Goal: Information Seeking & Learning: Learn about a topic

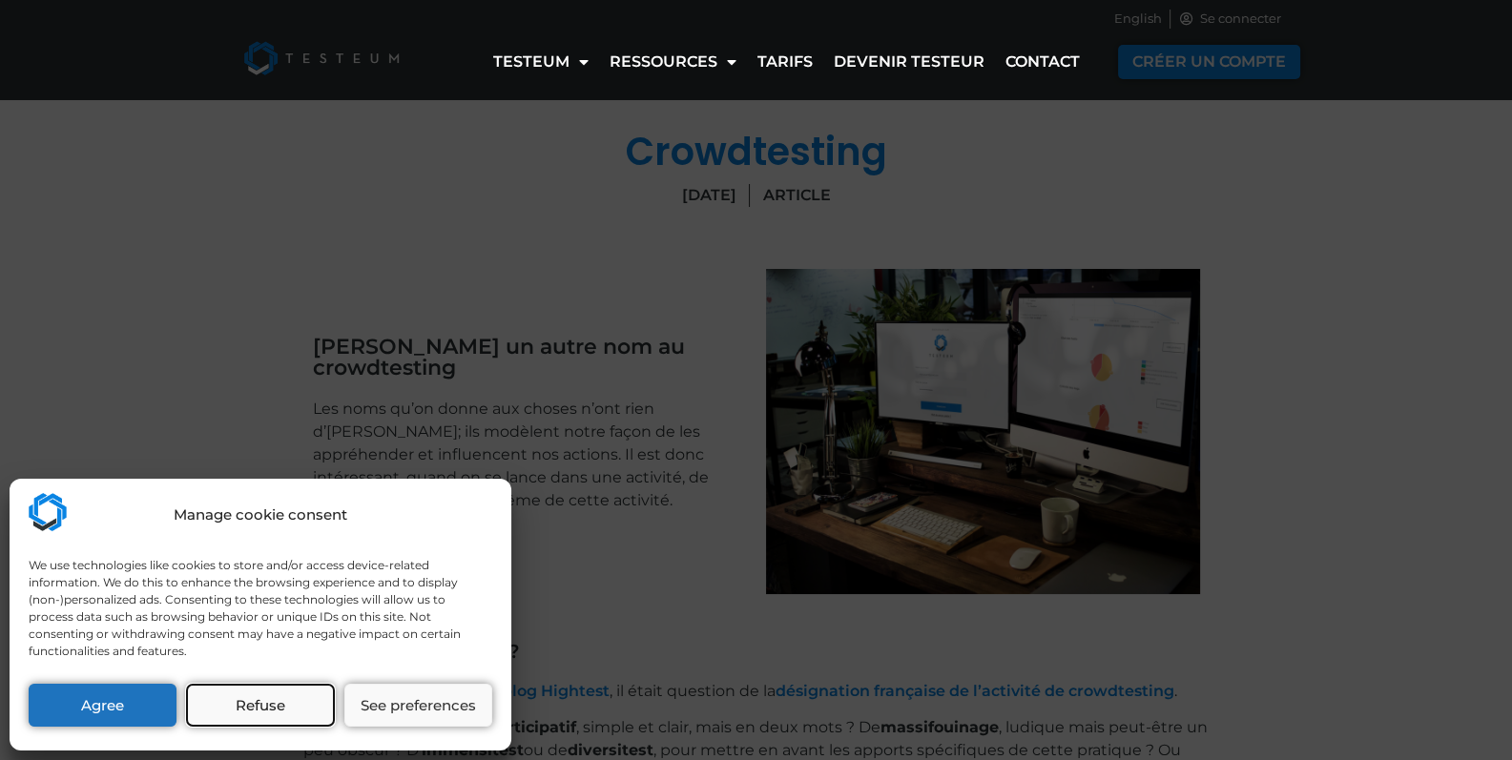
click at [273, 717] on button "Refuse" at bounding box center [260, 705] width 148 height 43
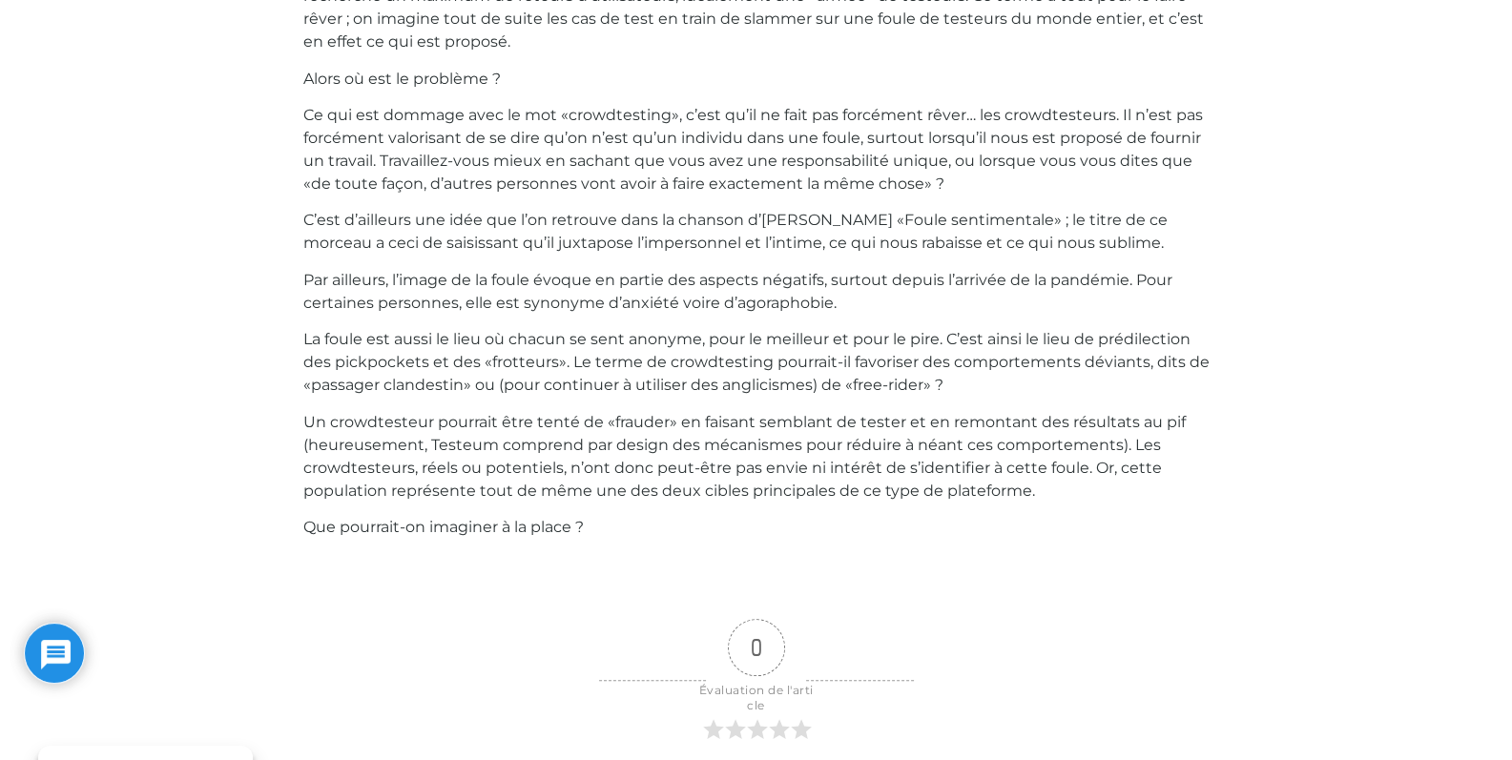
scroll to position [1125, 0]
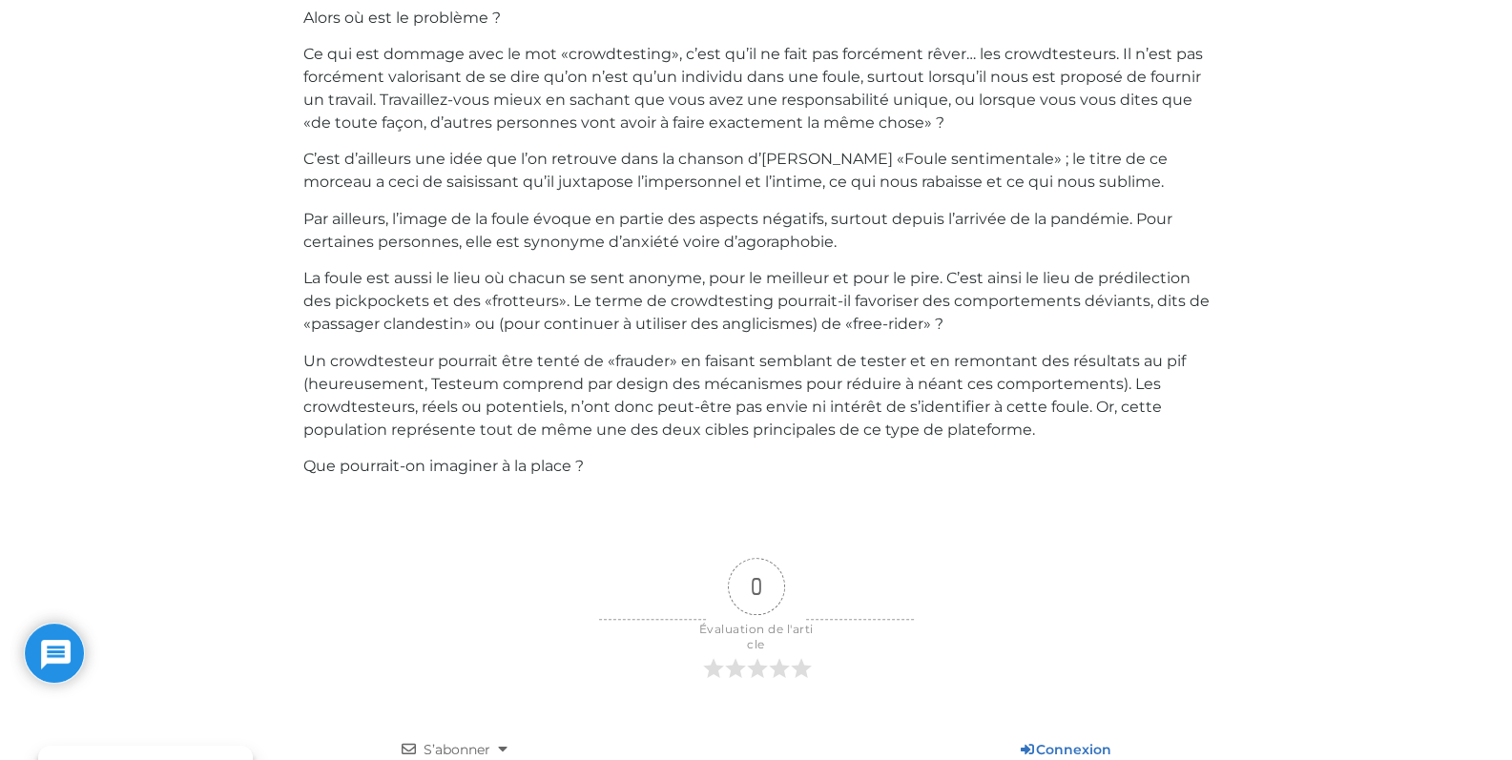
drag, startPoint x: 464, startPoint y: 757, endPoint x: 330, endPoint y: 450, distance: 335.3
drag, startPoint x: 330, startPoint y: 450, endPoint x: 211, endPoint y: 471, distance: 121.0
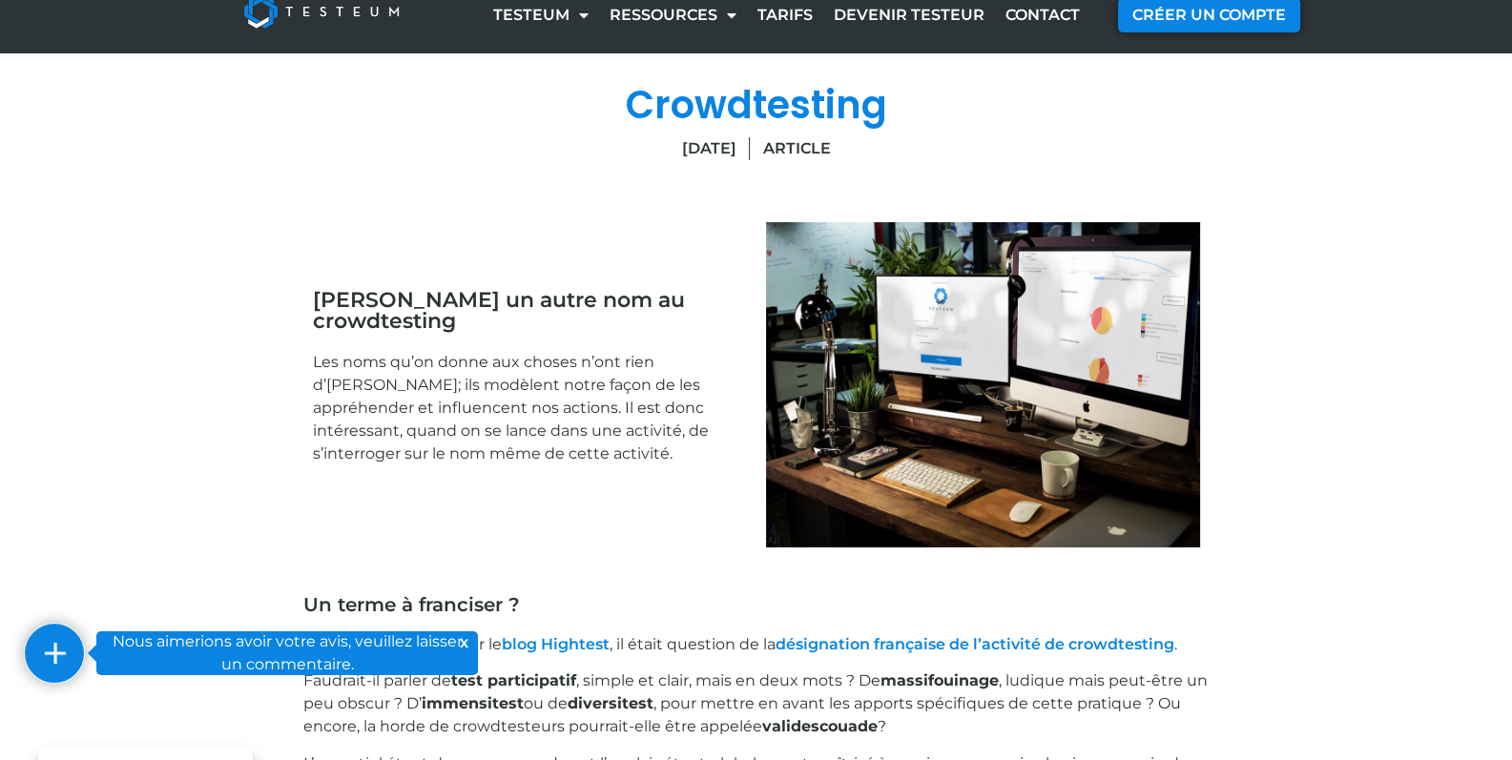
scroll to position [0, 0]
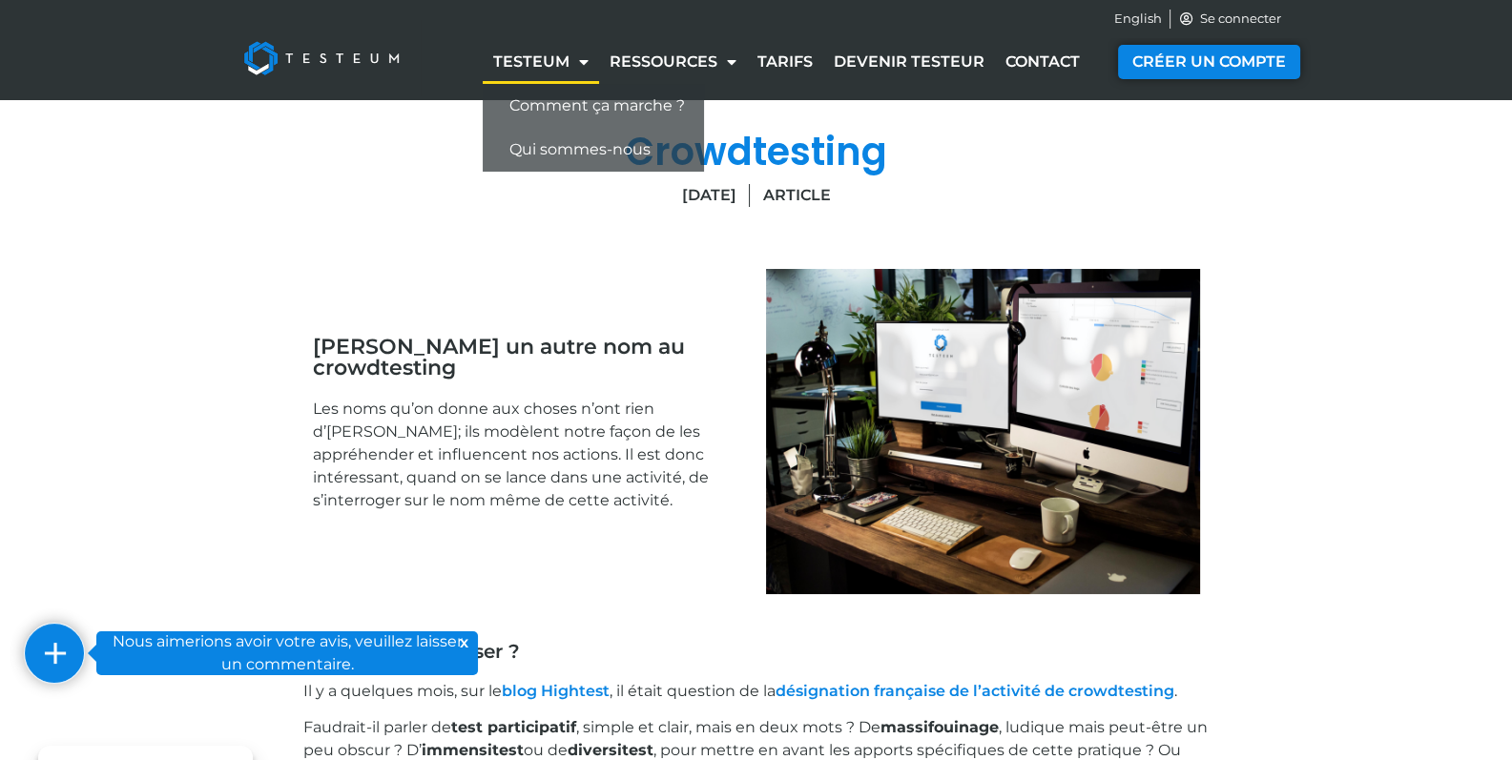
click at [527, 70] on link "Testeum" at bounding box center [541, 62] width 116 height 44
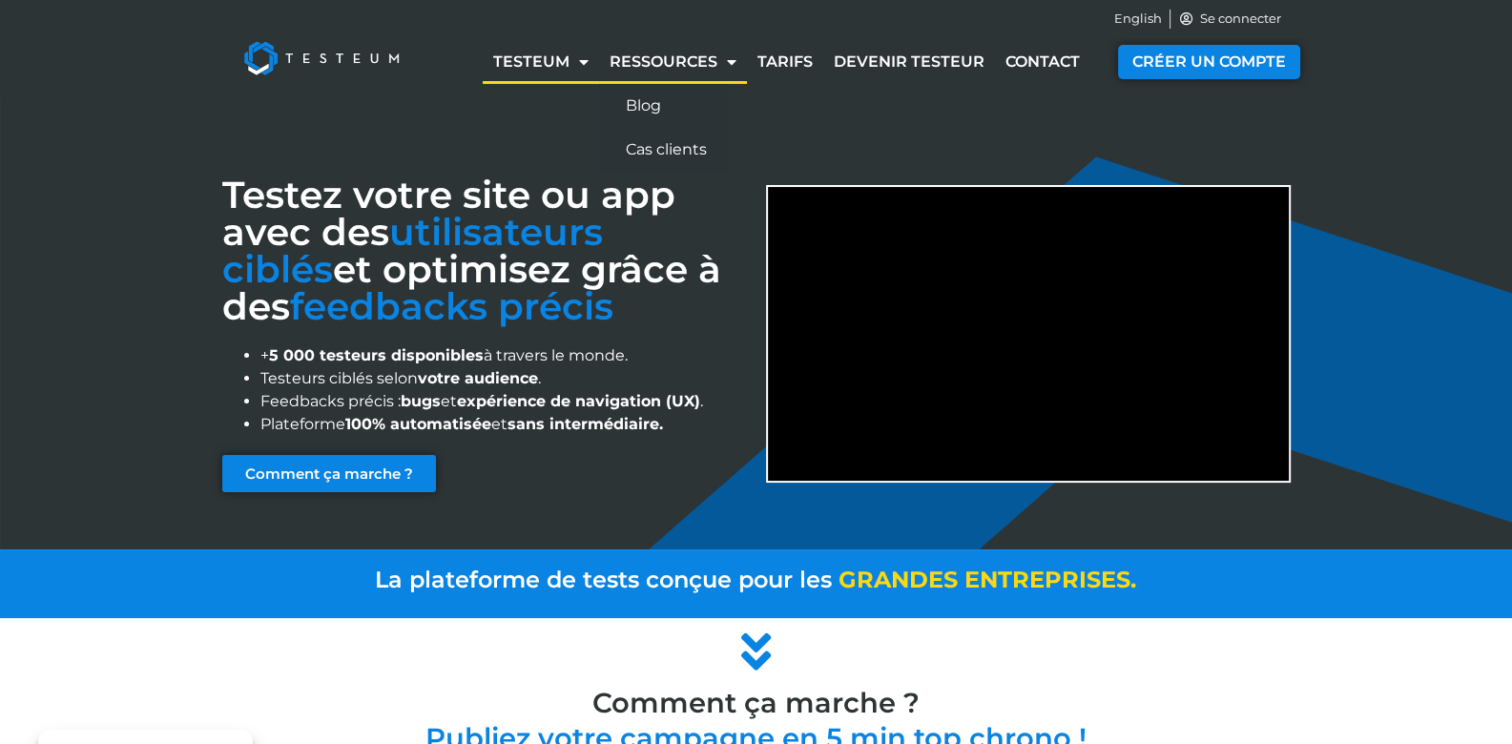
click at [690, 64] on link "Ressources" at bounding box center [673, 62] width 148 height 44
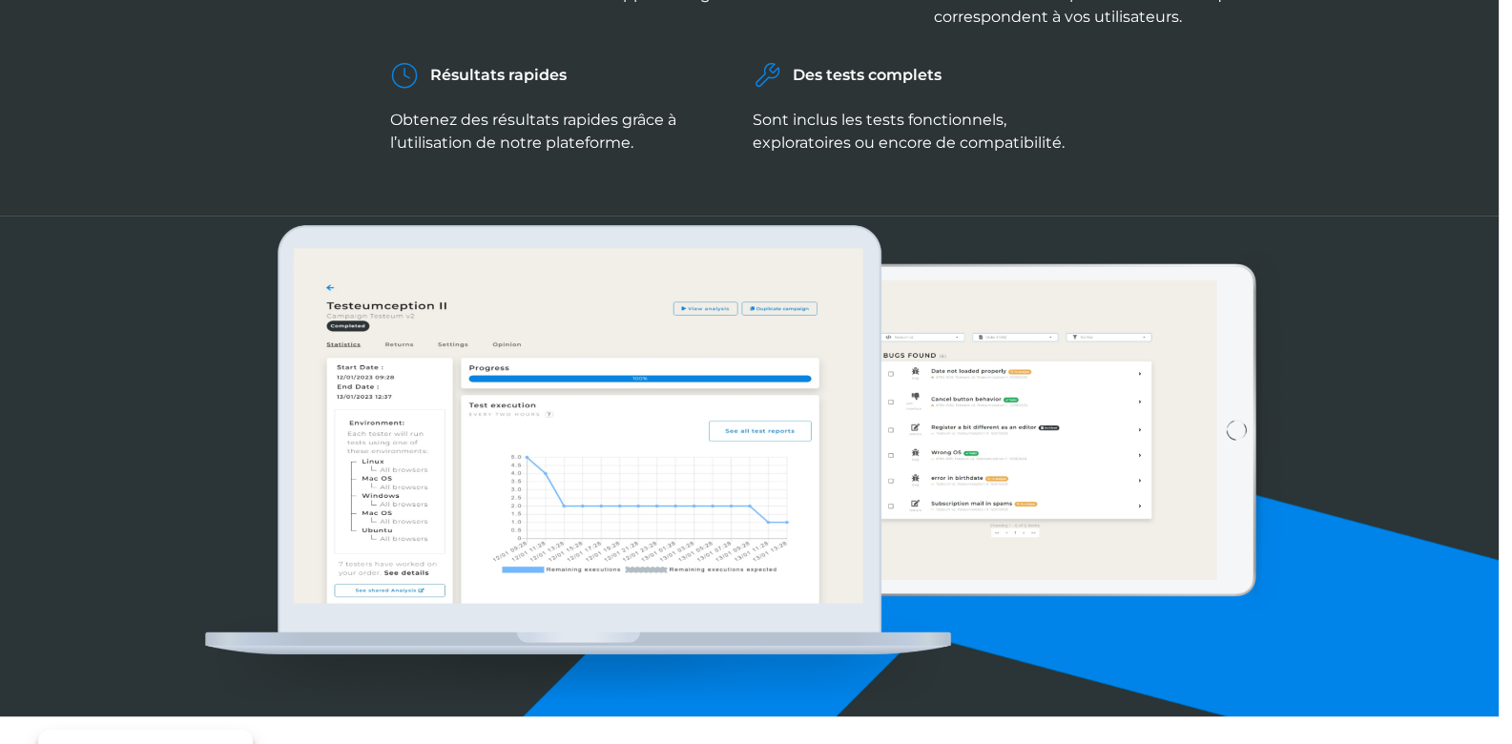
scroll to position [1275, 13]
